Goal: Task Accomplishment & Management: Manage account settings

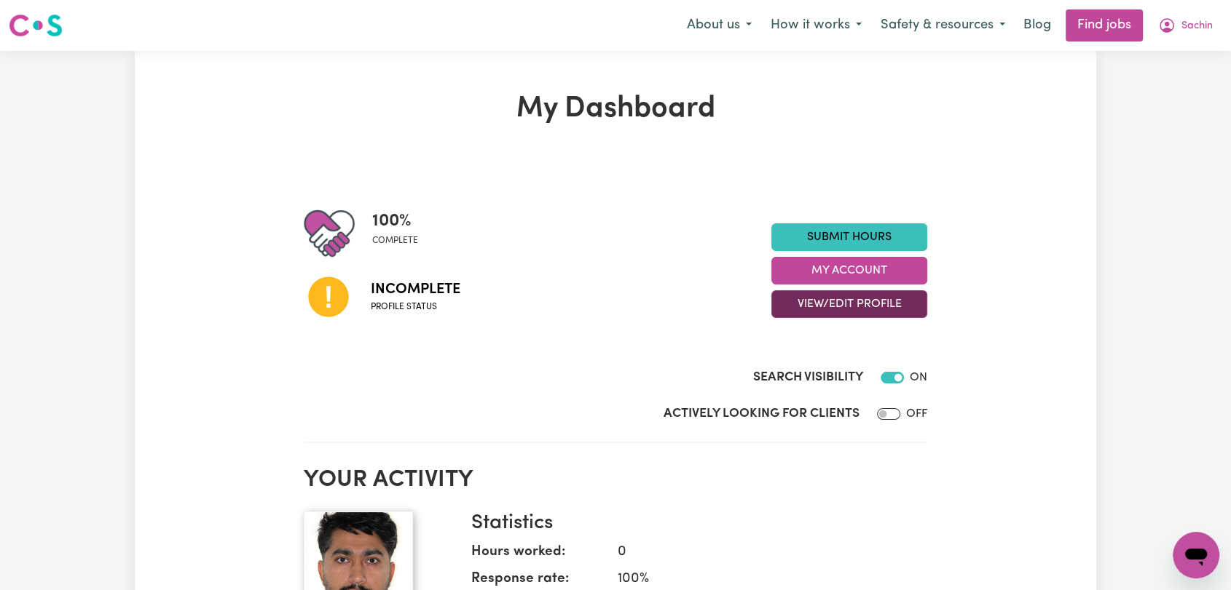
click at [900, 304] on button "View/Edit Profile" at bounding box center [849, 305] width 156 height 28
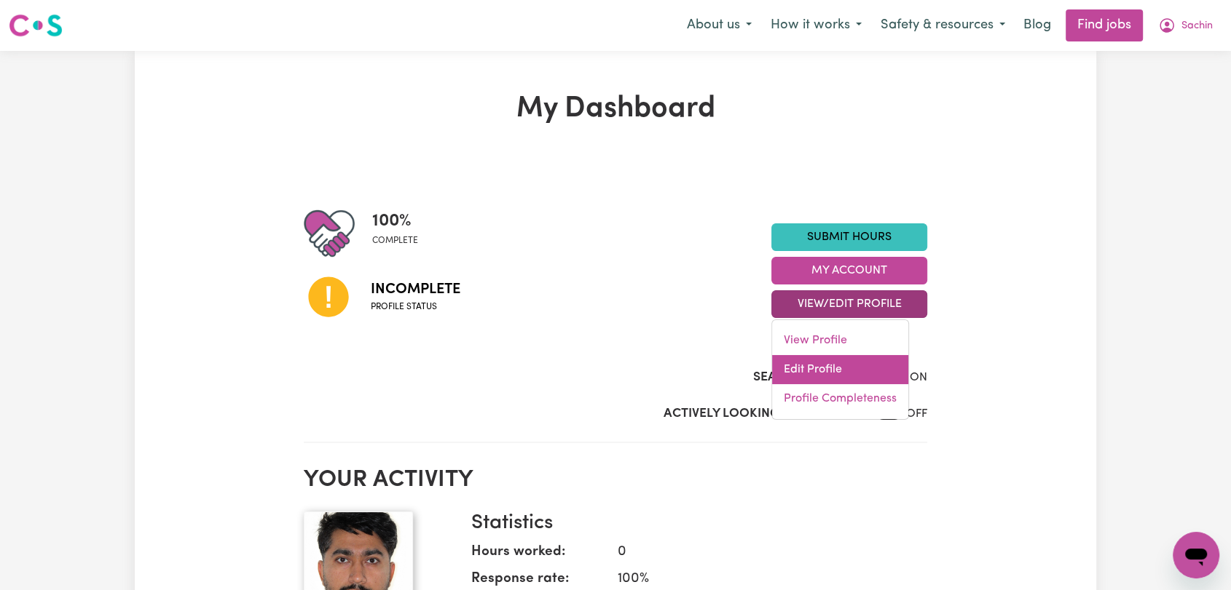
click at [867, 372] on link "Edit Profile" at bounding box center [840, 369] width 136 height 29
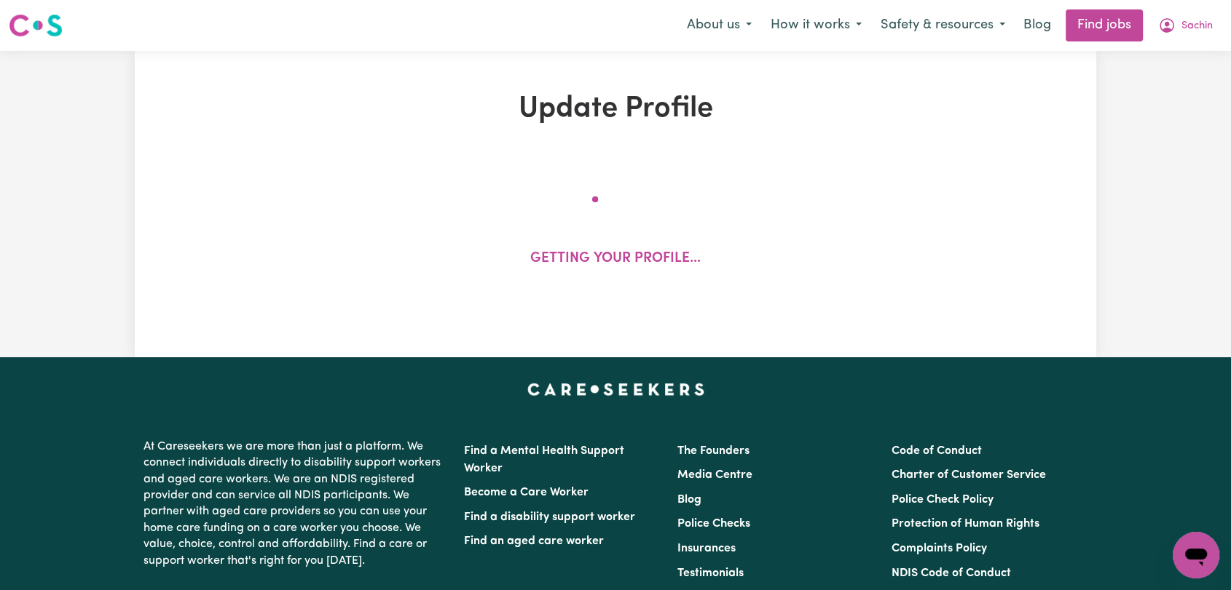
select select "[DEMOGRAPHIC_DATA]"
select select "Australian PR"
select select "Studying a healthcare related degree or qualification"
select select "45"
select select "55"
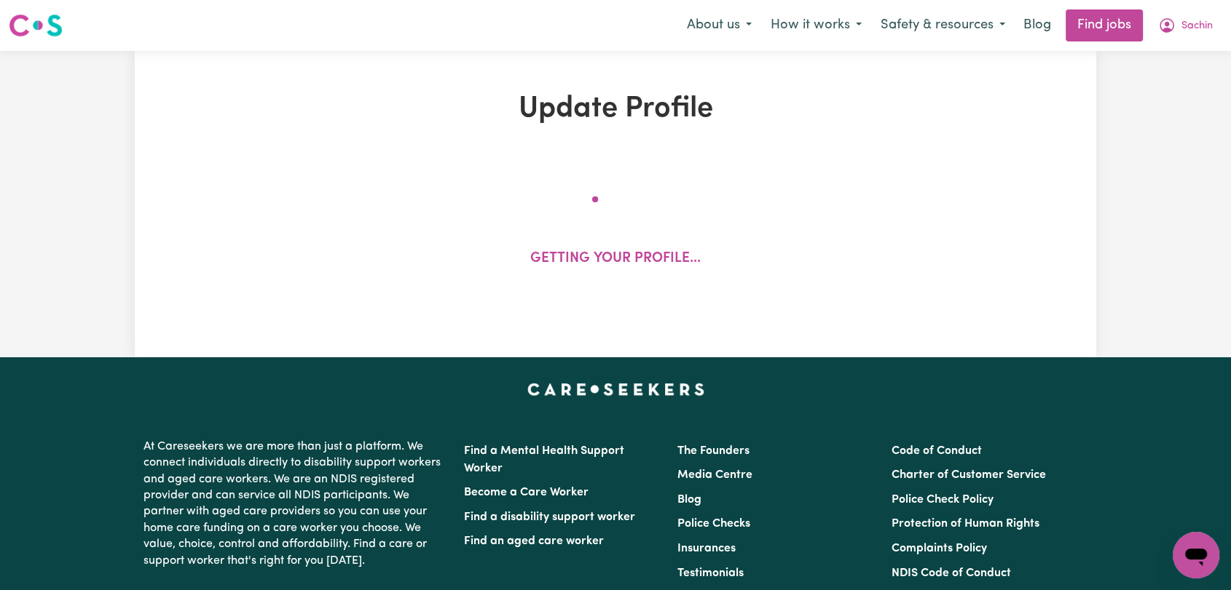
select select "65"
select select "75"
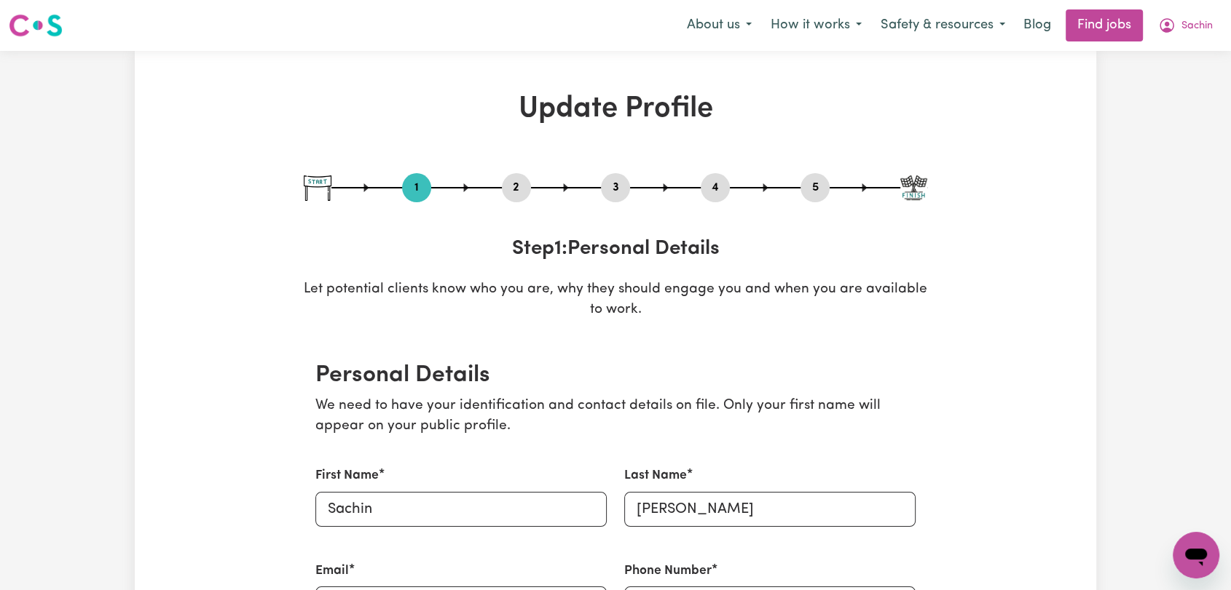
click at [607, 183] on button "3" at bounding box center [615, 187] width 29 height 19
select select "2023"
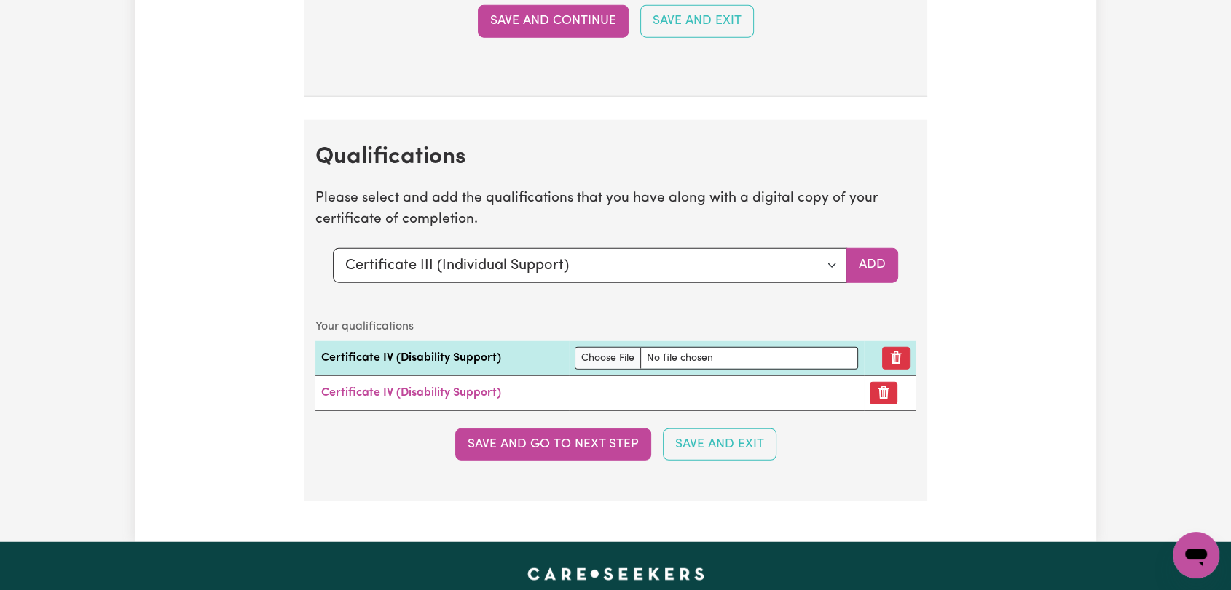
scroll to position [3721, 0]
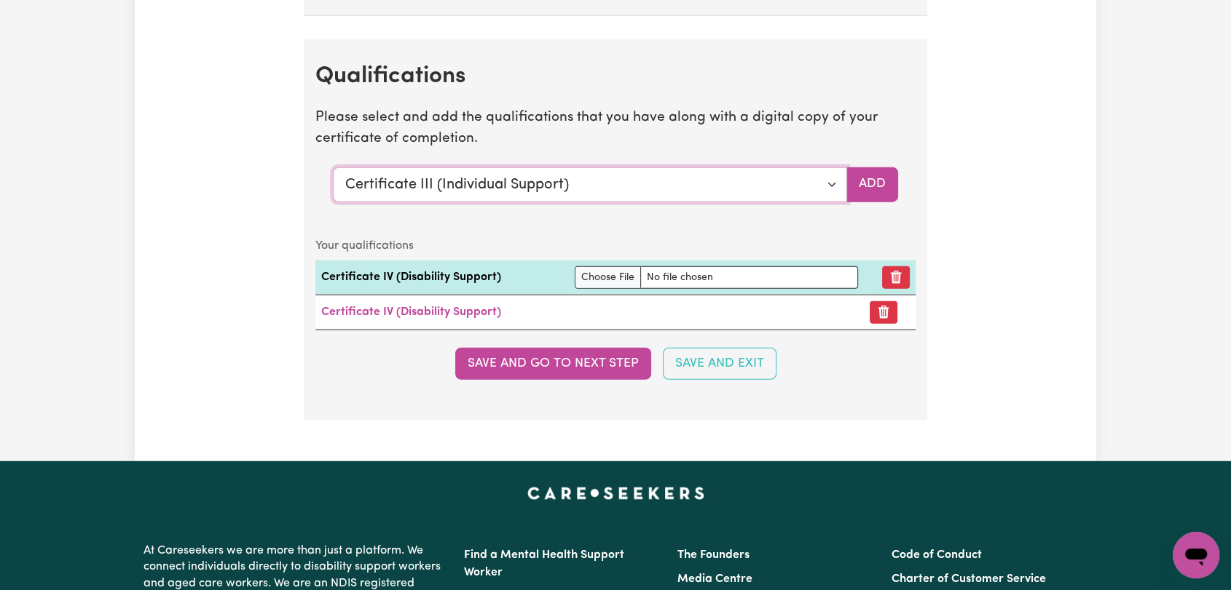
click at [834, 181] on select "Select a qualification to add... Certificate III (Individual Support) Certifica…" at bounding box center [590, 184] width 514 height 35
select select "Manual Handling"
click at [333, 167] on select "Select a qualification to add... Certificate III (Individual Support) Certifica…" at bounding box center [590, 184] width 514 height 35
click at [869, 175] on button "Add" at bounding box center [872, 184] width 52 height 35
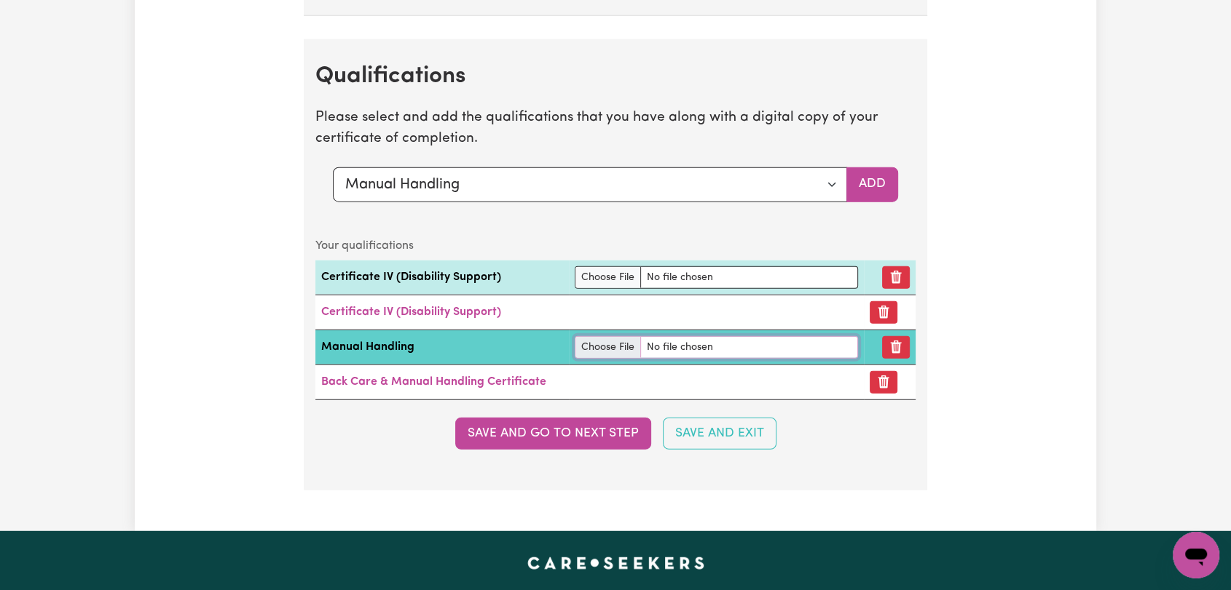
click at [594, 339] on input "file" at bounding box center [715, 347] width 283 height 23
type input "C:\fakepath\[PERSON_NAME] - Back Care & Manual Handling Certificate --.pdf"
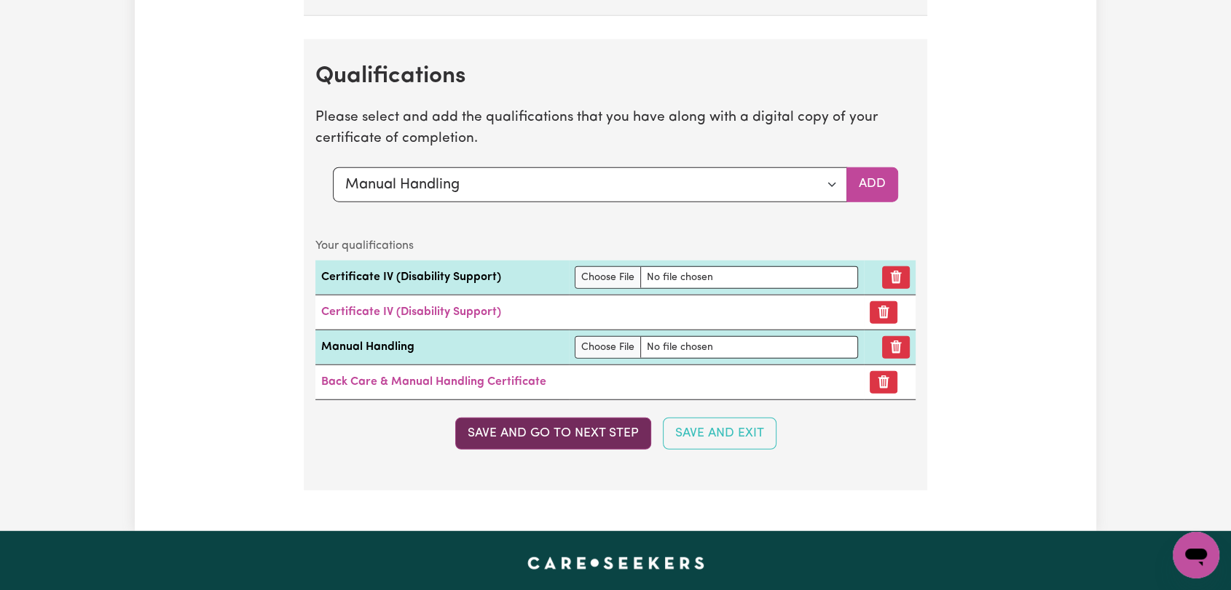
click at [590, 427] on button "Save and go to next step" at bounding box center [553, 434] width 196 height 32
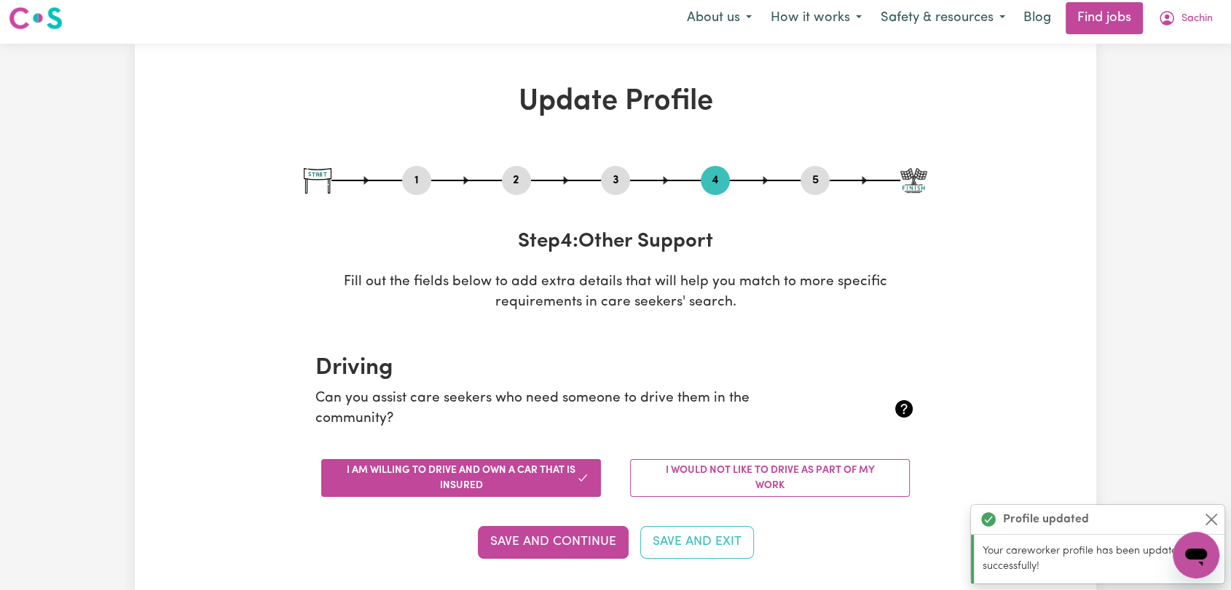
scroll to position [0, 0]
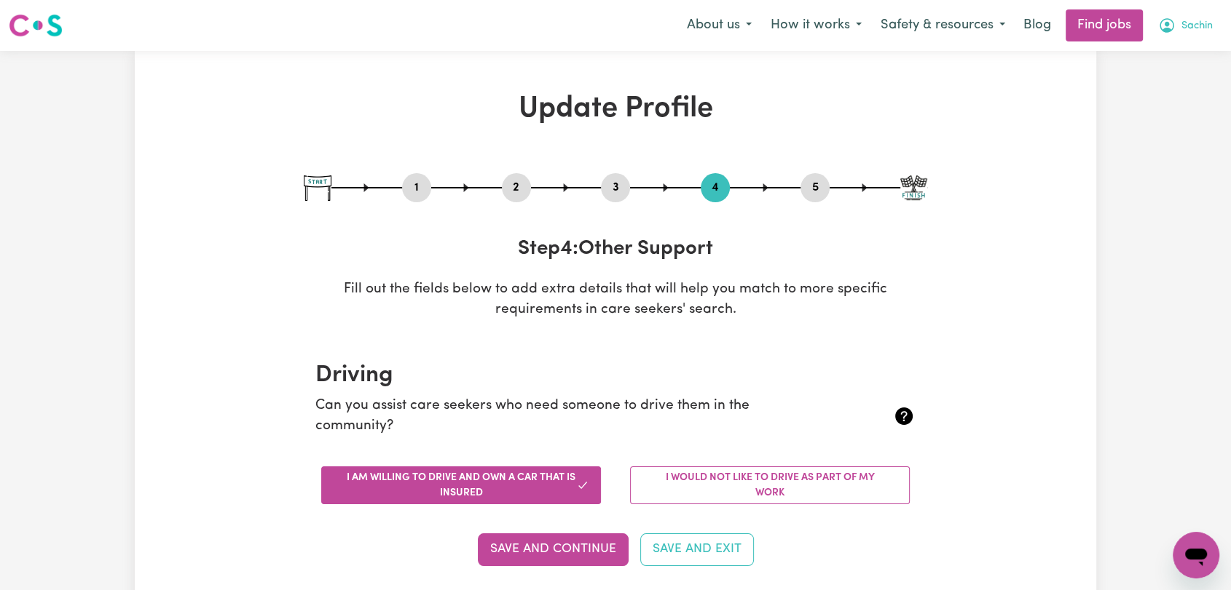
click at [1189, 26] on span "Sachin" at bounding box center [1196, 26] width 31 height 16
click at [1161, 109] on link "Logout" at bounding box center [1163, 112] width 115 height 28
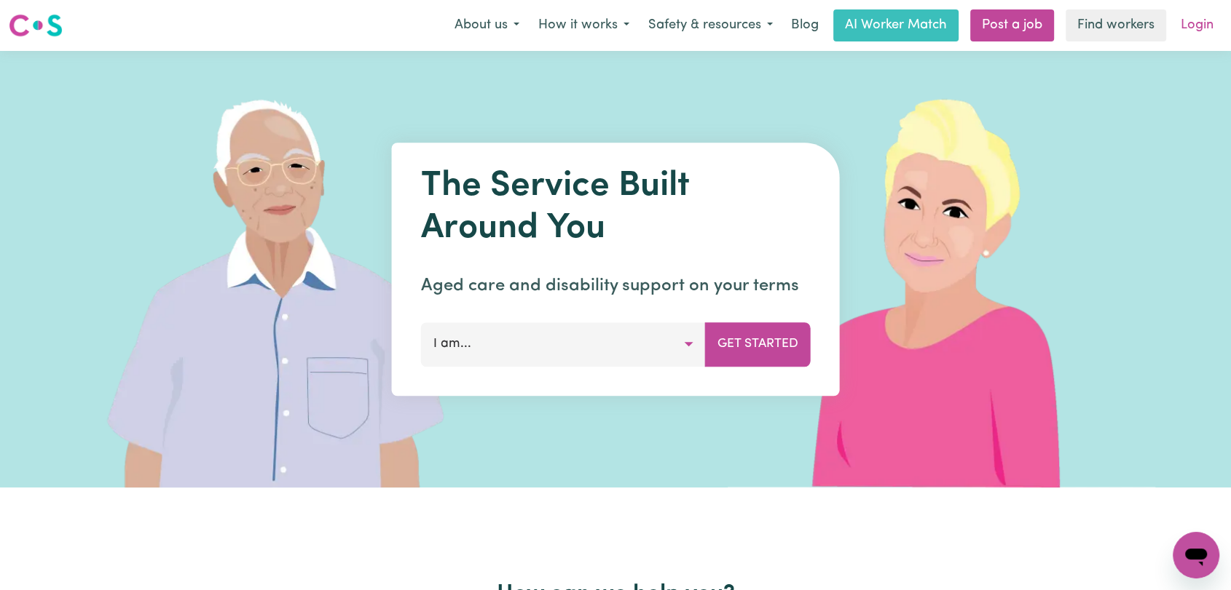
click at [1203, 25] on link "Login" at bounding box center [1197, 25] width 50 height 32
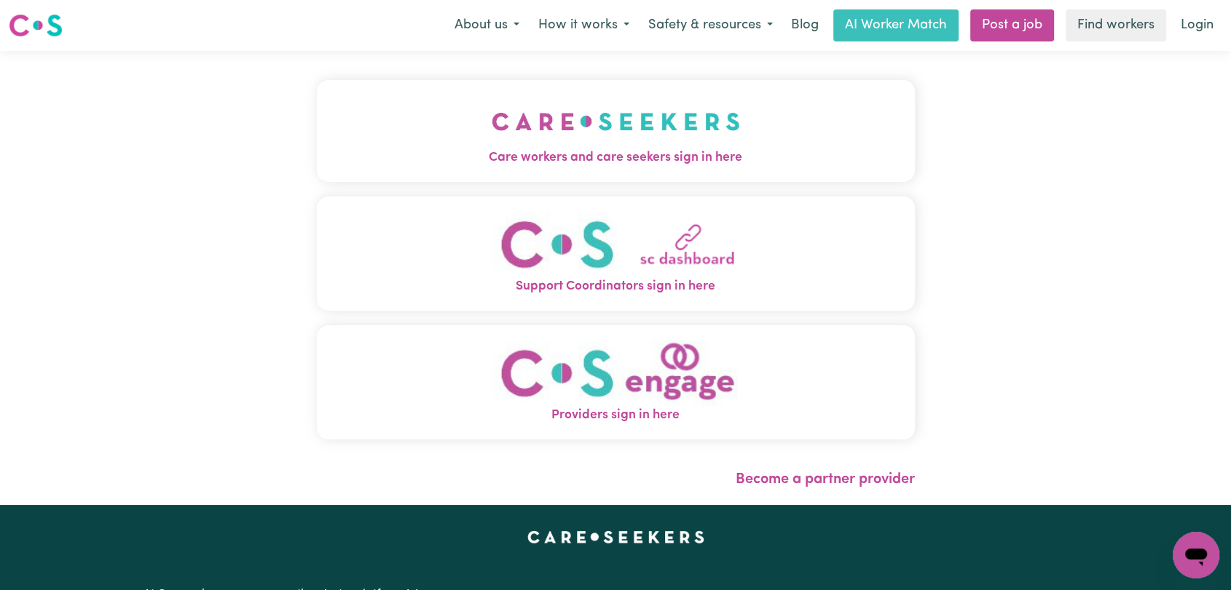
drag, startPoint x: 594, startPoint y: 130, endPoint x: 640, endPoint y: 173, distance: 62.8
click at [594, 130] on img "Care workers and care seekers sign in here" at bounding box center [615, 122] width 248 height 54
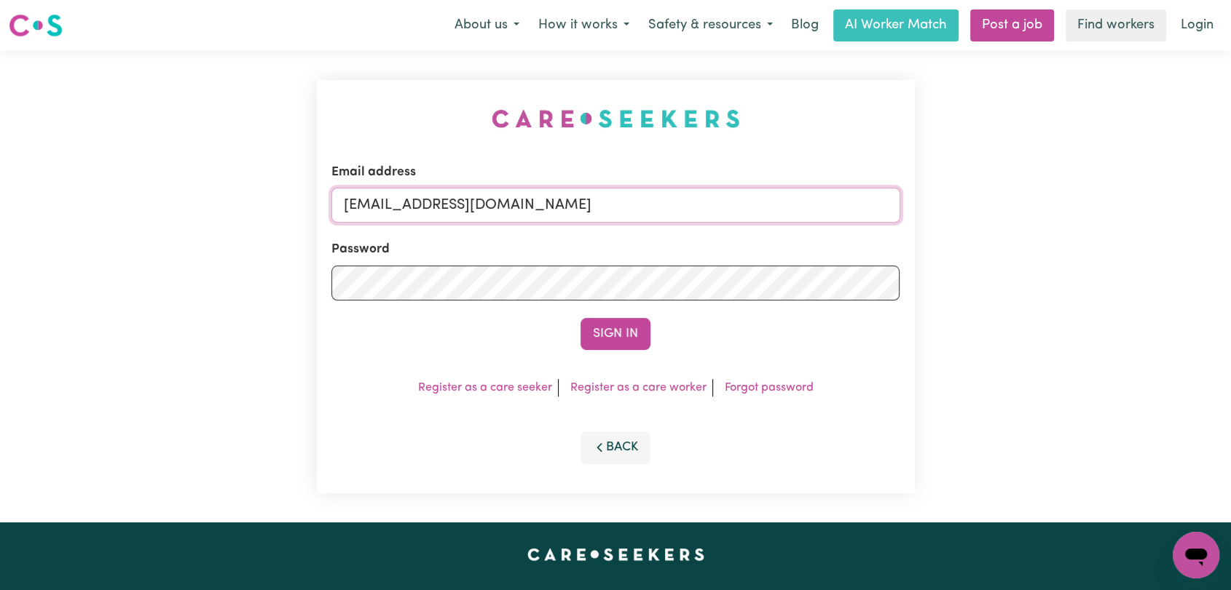
click at [684, 209] on input "[EMAIL_ADDRESS][DOMAIN_NAME]" at bounding box center [615, 205] width 569 height 35
drag, startPoint x: 419, startPoint y: 205, endPoint x: 705, endPoint y: 202, distance: 286.2
click at [705, 202] on input "Superuser~[EMAIL_ADDRESS][DOMAIN_NAME]" at bounding box center [615, 205] width 569 height 35
type input "Superuser~[EMAIL_ADDRESS][DOMAIN_NAME]"
click at [628, 337] on button "Sign In" at bounding box center [615, 334] width 70 height 32
